Goal: Navigation & Orientation: Find specific page/section

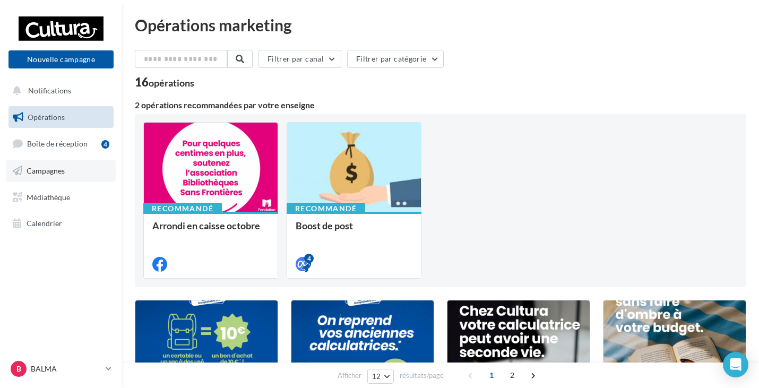
click at [52, 173] on span "Campagnes" at bounding box center [46, 170] width 38 height 9
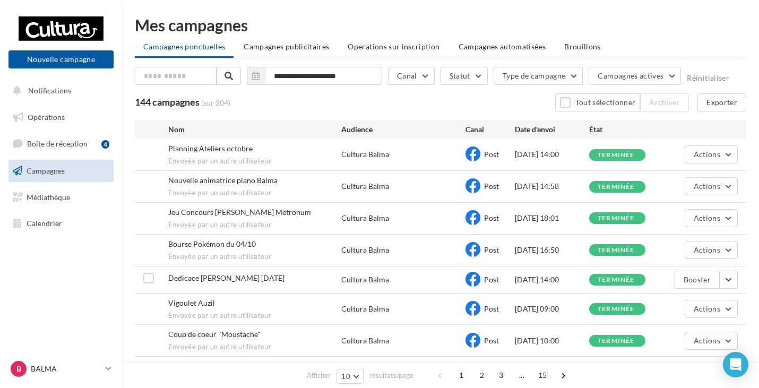
click at [116, 190] on ul "Opérations Boîte de réception 4 Campagnes Médiathèque Calendrier" at bounding box center [61, 170] width 114 height 137
click at [133, 56] on div "**********" at bounding box center [440, 247] width 637 height 460
